Goal: Task Accomplishment & Management: Manage account settings

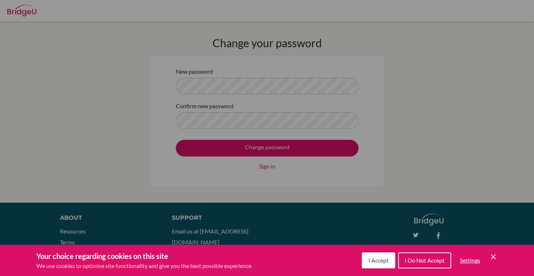
click at [383, 256] on button "I Accept" at bounding box center [378, 260] width 33 height 16
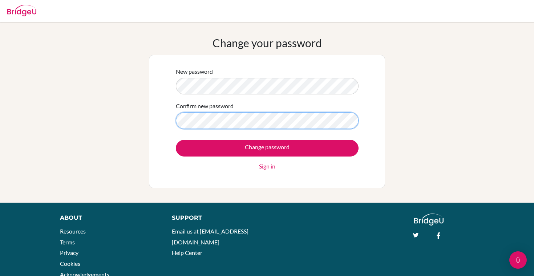
click at [176, 140] on input "Change password" at bounding box center [267, 148] width 183 height 17
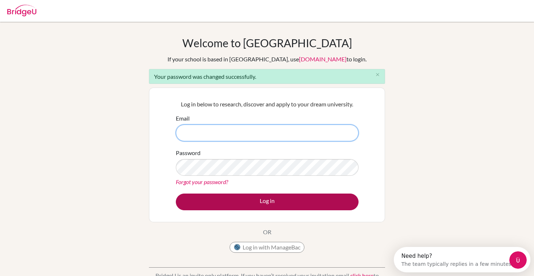
type input "christyytsui@gmail.com"
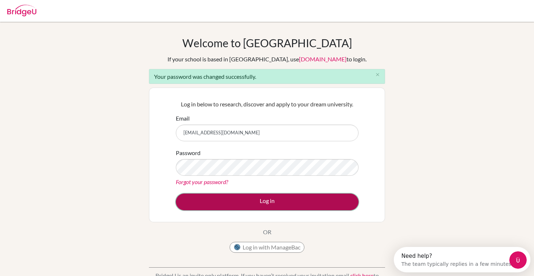
click at [299, 199] on button "Log in" at bounding box center [267, 201] width 183 height 17
